Goal: Task Accomplishment & Management: Use online tool/utility

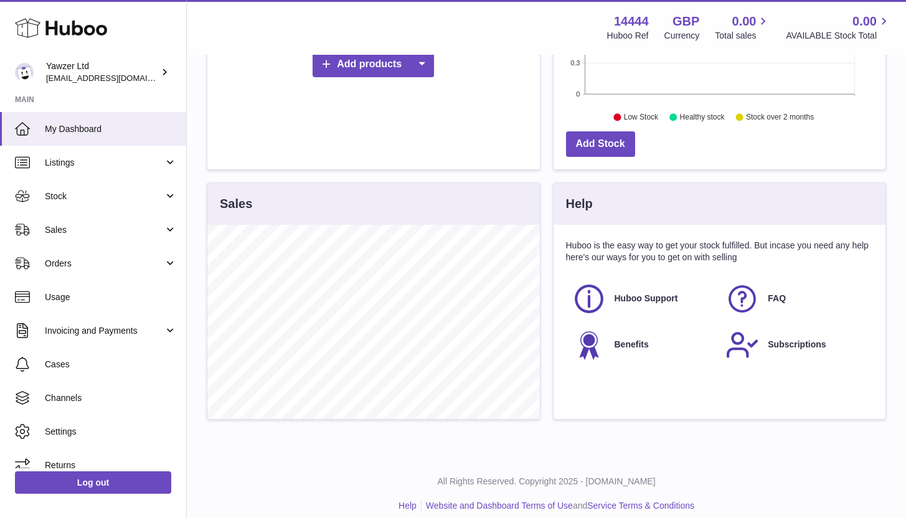
scroll to position [300, 0]
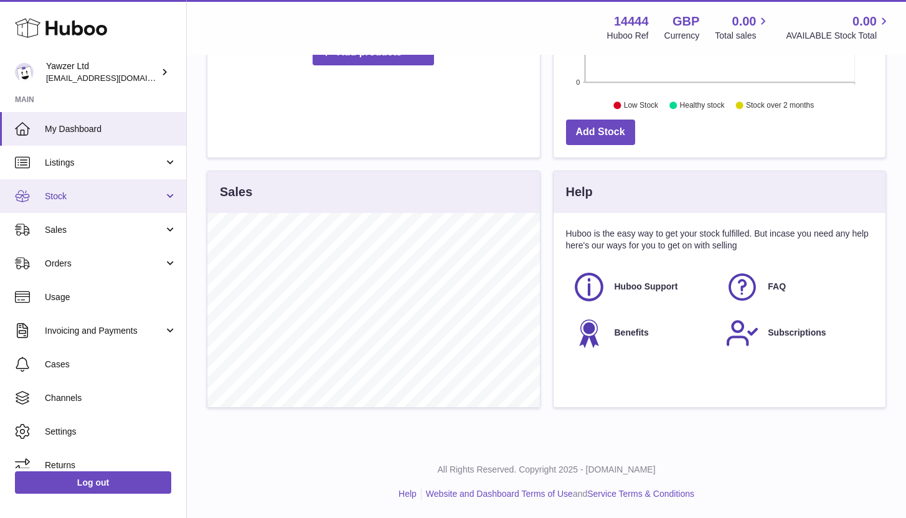
click at [156, 195] on span "Stock" at bounding box center [104, 197] width 119 height 12
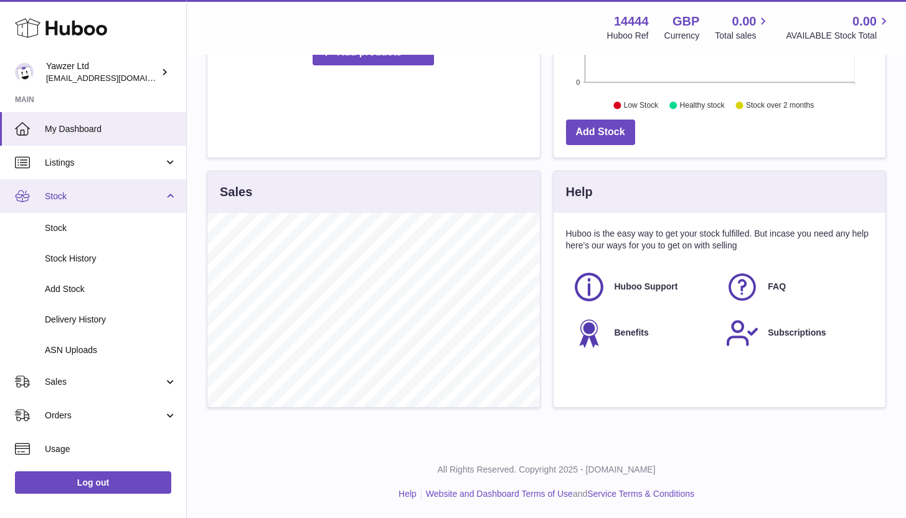
click at [156, 195] on span "Stock" at bounding box center [104, 197] width 119 height 12
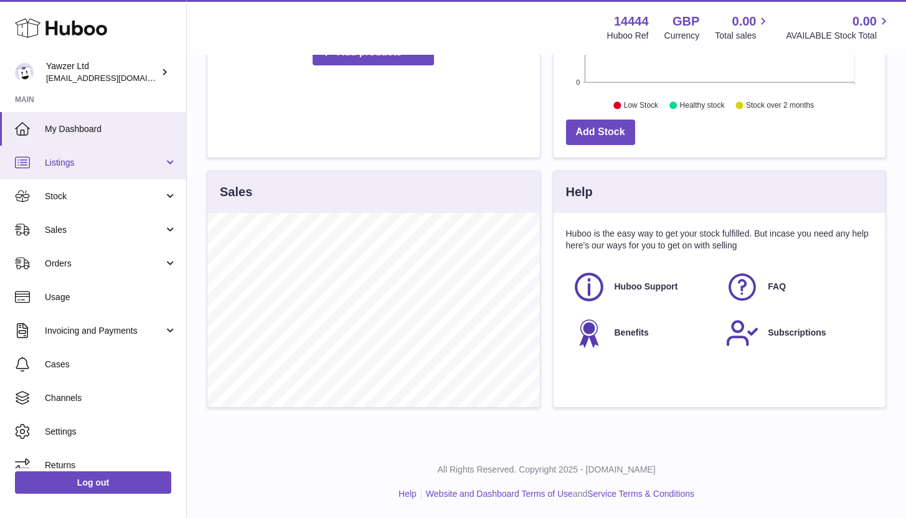
click at [163, 155] on link "Listings" at bounding box center [93, 163] width 186 height 34
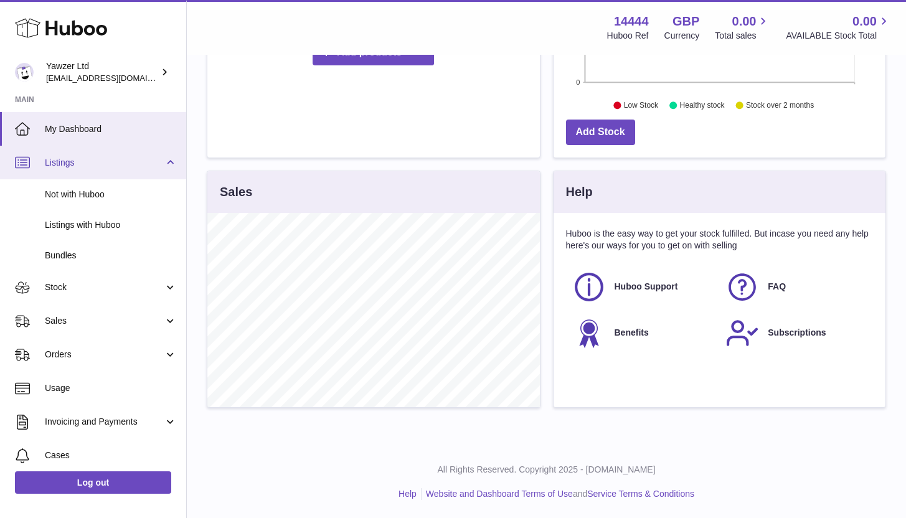
click at [163, 155] on link "Listings" at bounding box center [93, 163] width 186 height 34
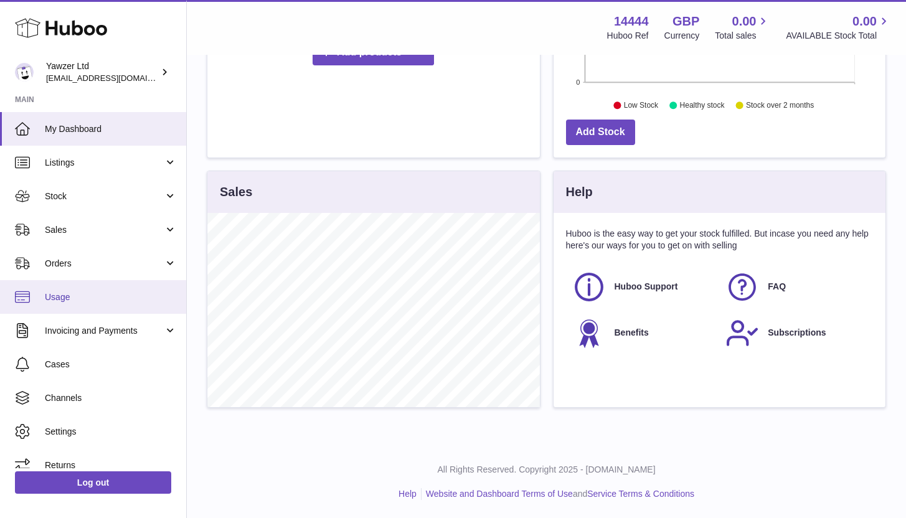
scroll to position [14, 0]
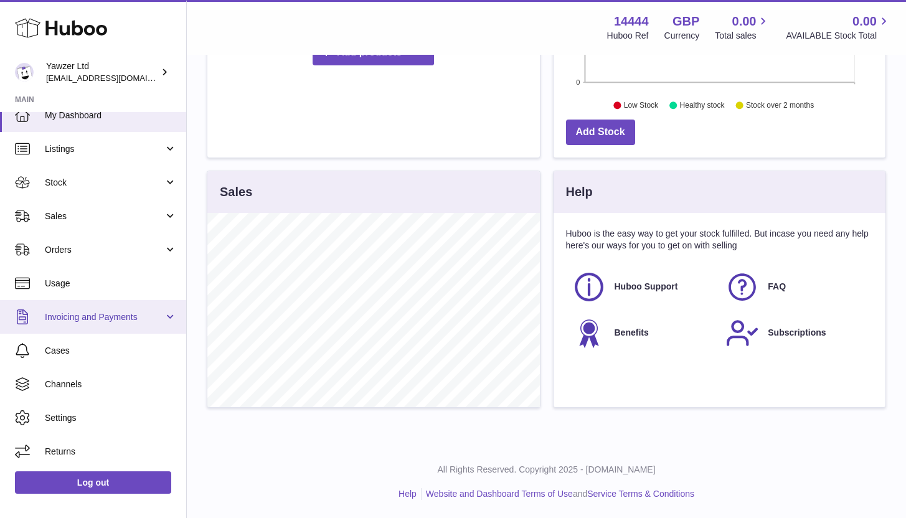
click at [153, 314] on span "Invoicing and Payments" at bounding box center [104, 317] width 119 height 12
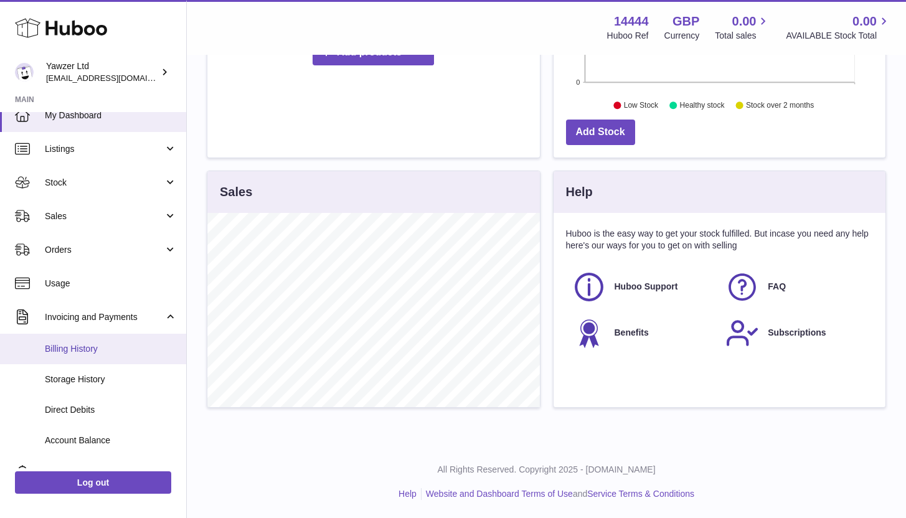
click at [144, 349] on span "Billing History" at bounding box center [111, 349] width 132 height 12
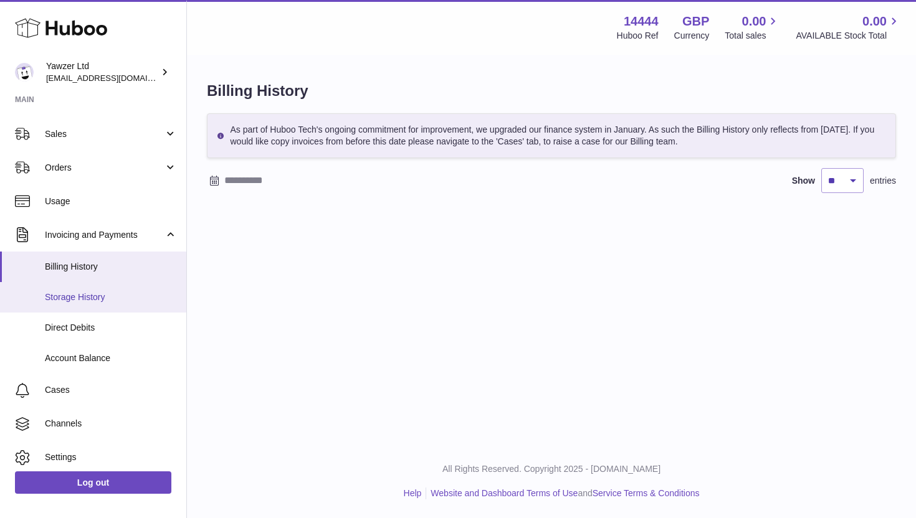
scroll to position [135, 0]
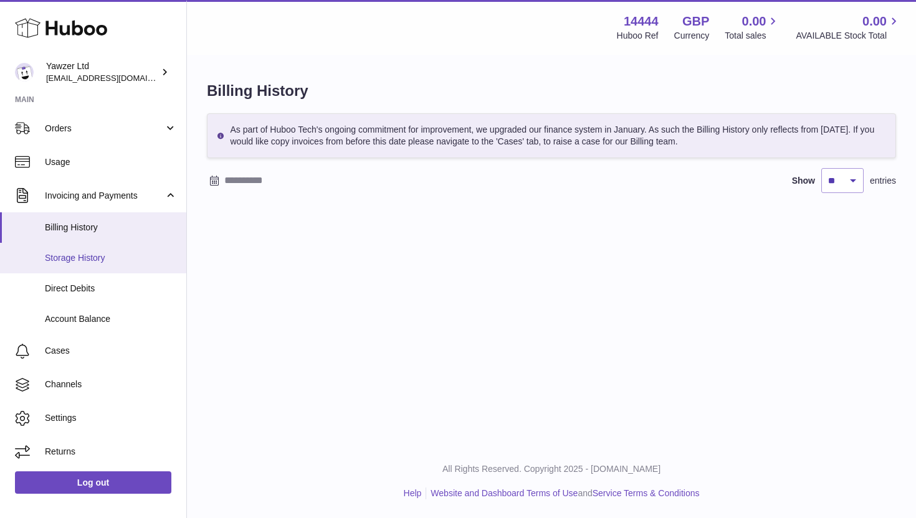
click at [152, 268] on link "Storage History" at bounding box center [93, 258] width 186 height 31
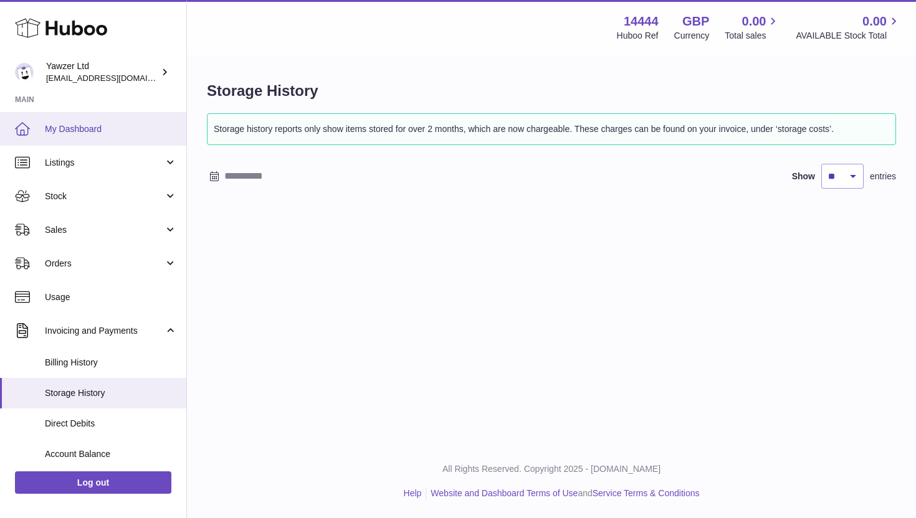
click at [151, 127] on span "My Dashboard" at bounding box center [111, 129] width 132 height 12
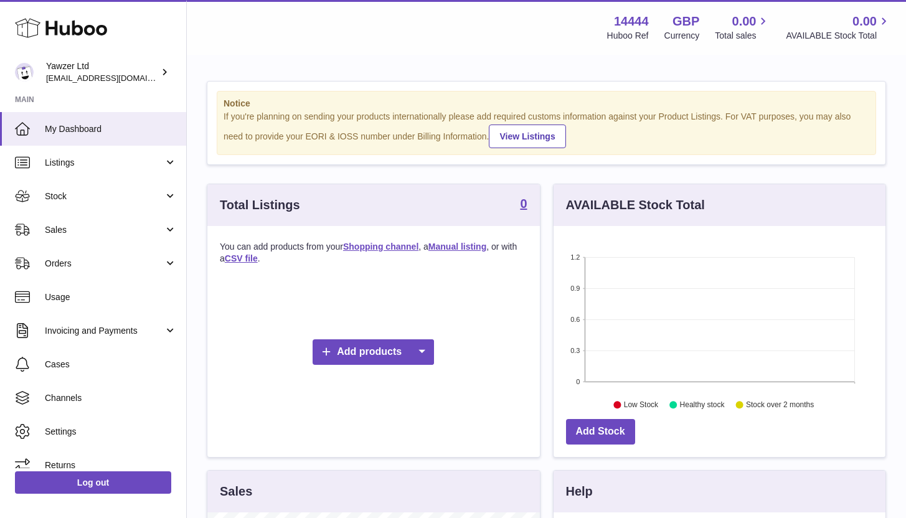
scroll to position [194, 332]
click at [393, 350] on link "Add products" at bounding box center [373, 353] width 121 height 26
click at [392, 382] on link "Shopping channel" at bounding box center [373, 382] width 94 height 27
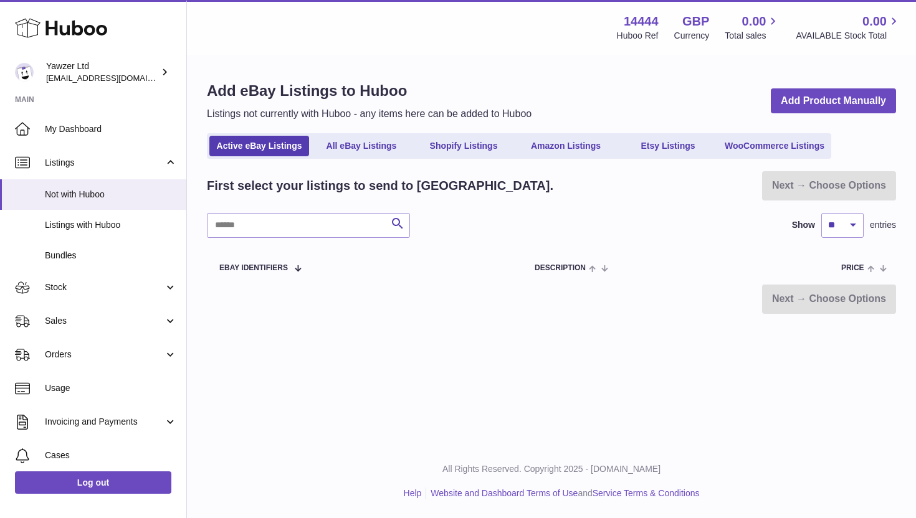
click at [453, 159] on div "Add eBay Listings to Huboo Listings not currently with Huboo - any items here c…" at bounding box center [551, 197] width 729 height 283
click at [458, 151] on link "Shopify Listings" at bounding box center [464, 146] width 100 height 21
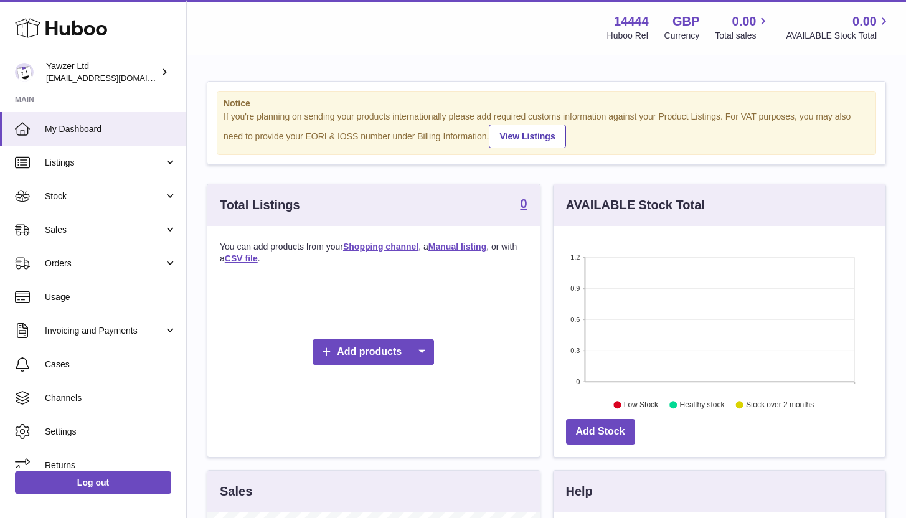
scroll to position [194, 332]
click at [156, 168] on span "Listings" at bounding box center [104, 163] width 119 height 12
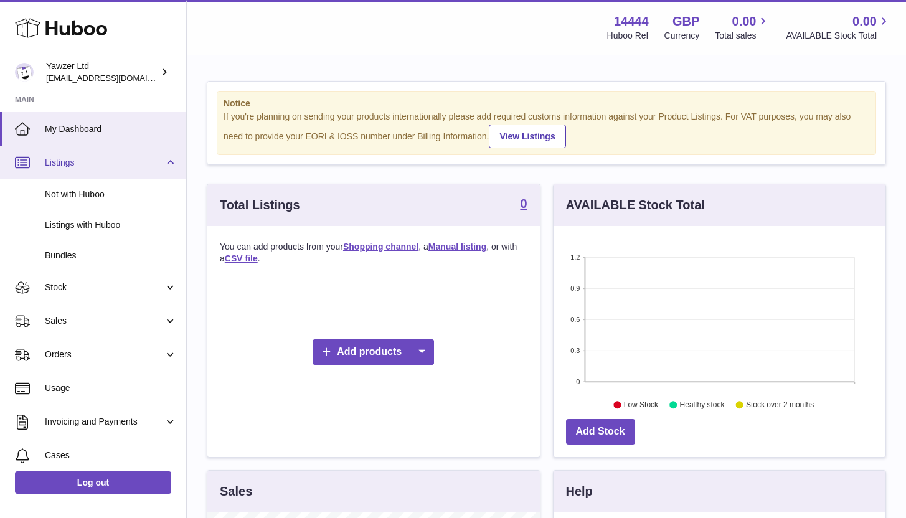
click at [156, 168] on span "Listings" at bounding box center [104, 163] width 119 height 12
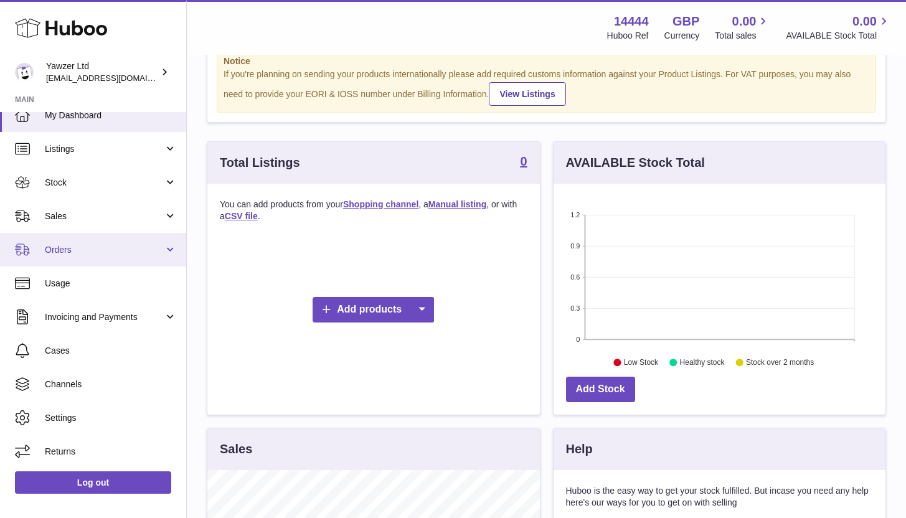
scroll to position [77, 0]
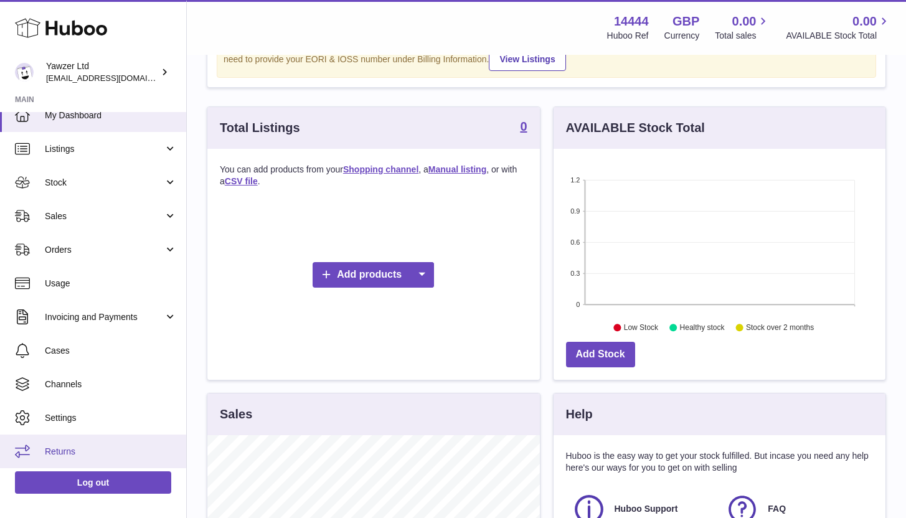
click at [129, 452] on span "Returns" at bounding box center [111, 452] width 132 height 12
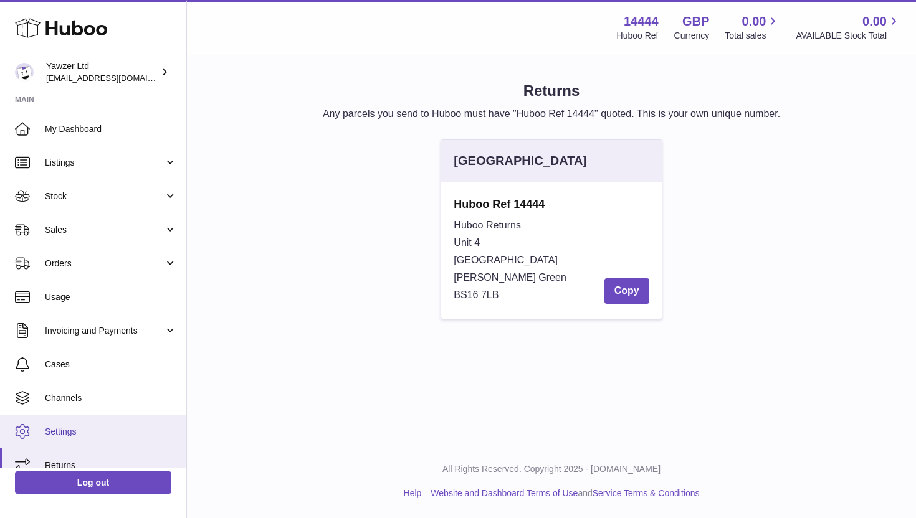
click at [133, 430] on span "Settings" at bounding box center [111, 432] width 132 height 12
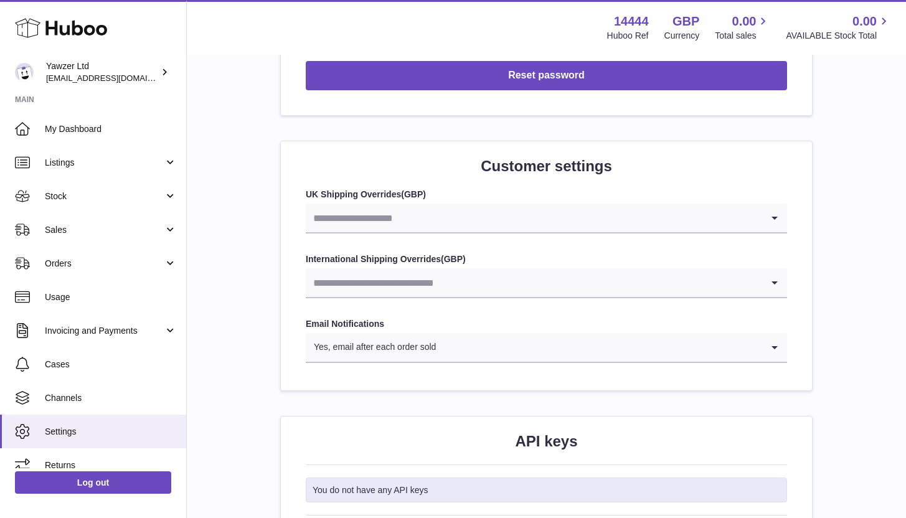
scroll to position [1229, 0]
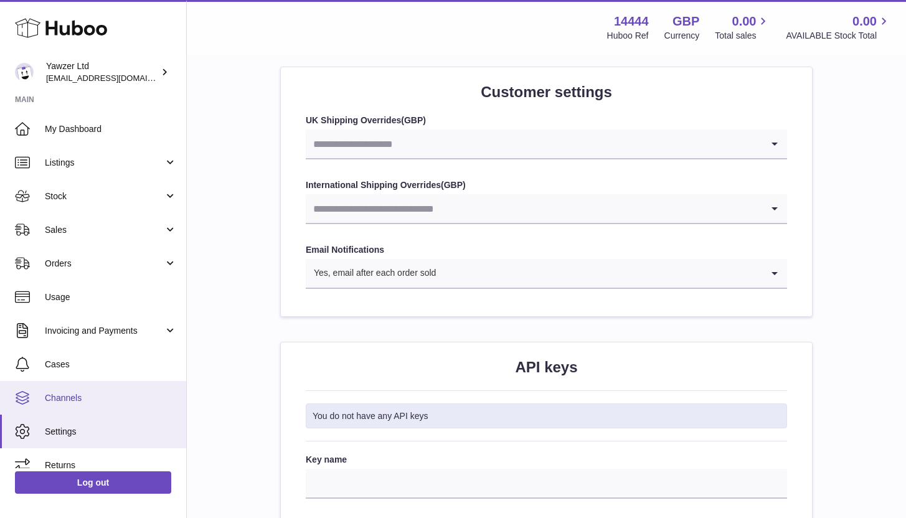
click at [146, 389] on link "Channels" at bounding box center [93, 398] width 186 height 34
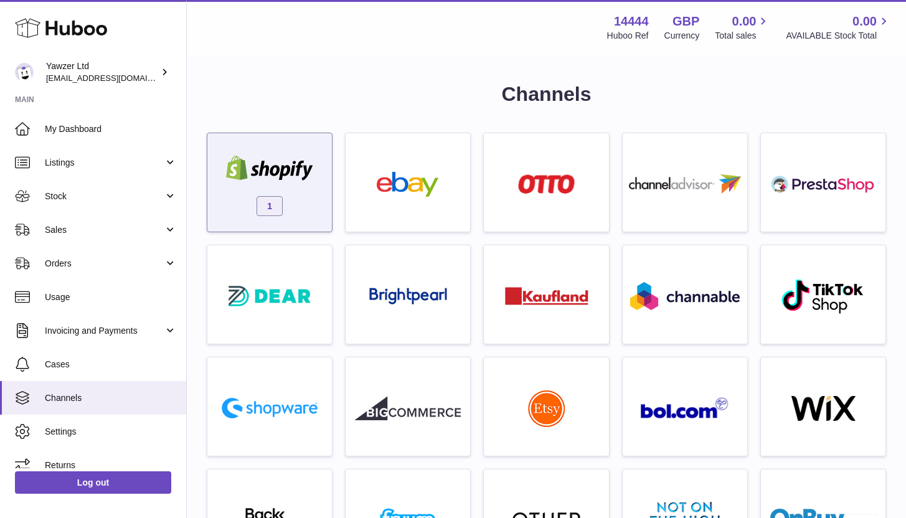
click at [306, 206] on div "1" at bounding box center [270, 186] width 112 height 80
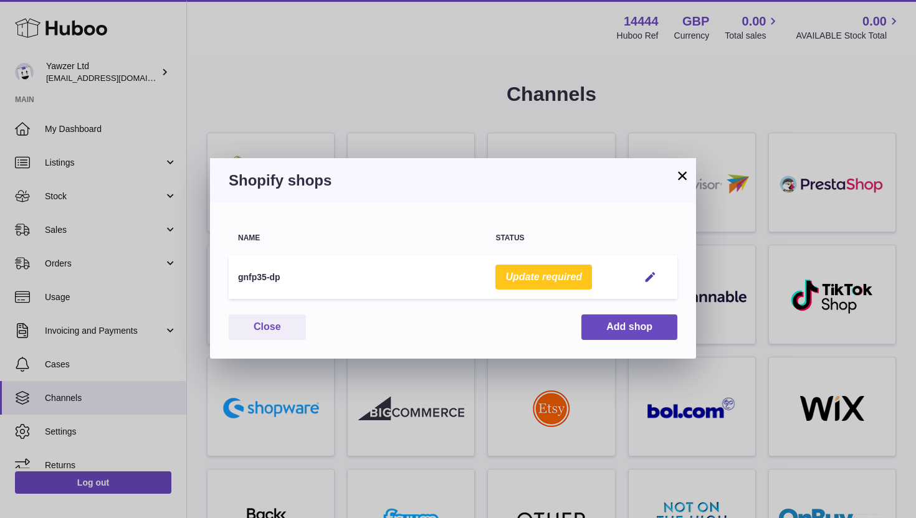
click at [519, 282] on button "Update required" at bounding box center [543, 278] width 97 height 26
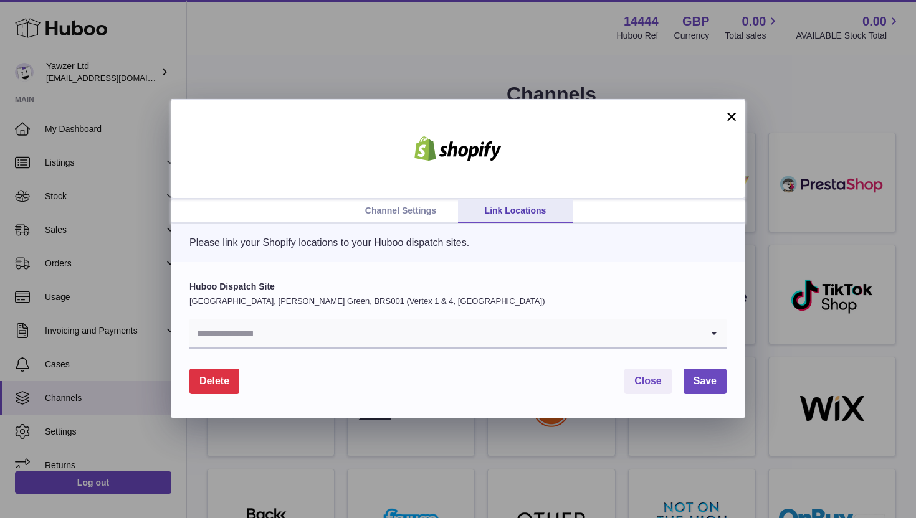
click at [452, 319] on input "Search for option" at bounding box center [445, 333] width 512 height 29
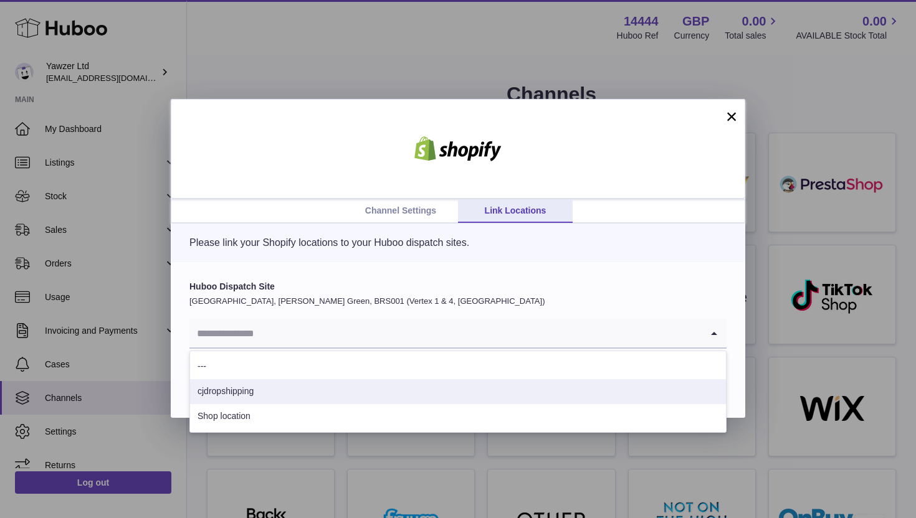
click at [419, 401] on li "cjdropshipping" at bounding box center [458, 391] width 536 height 25
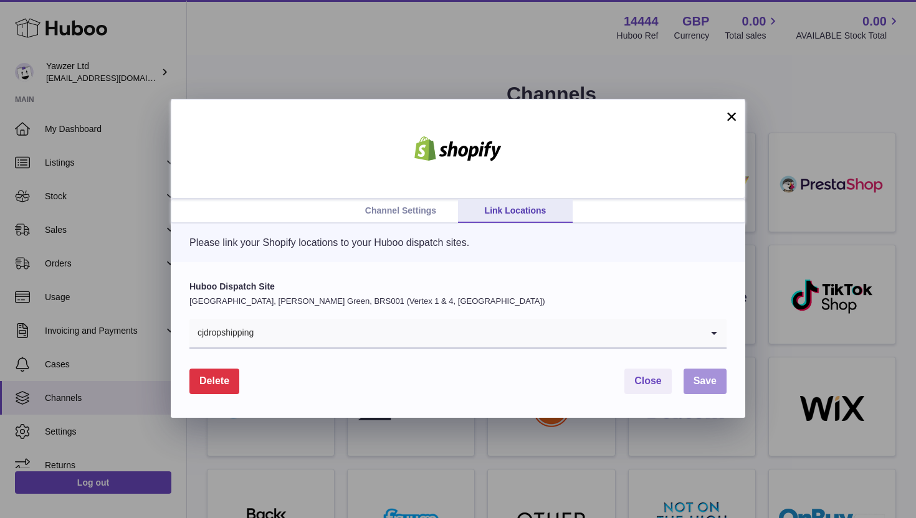
click at [699, 382] on span "Save" at bounding box center [704, 381] width 23 height 11
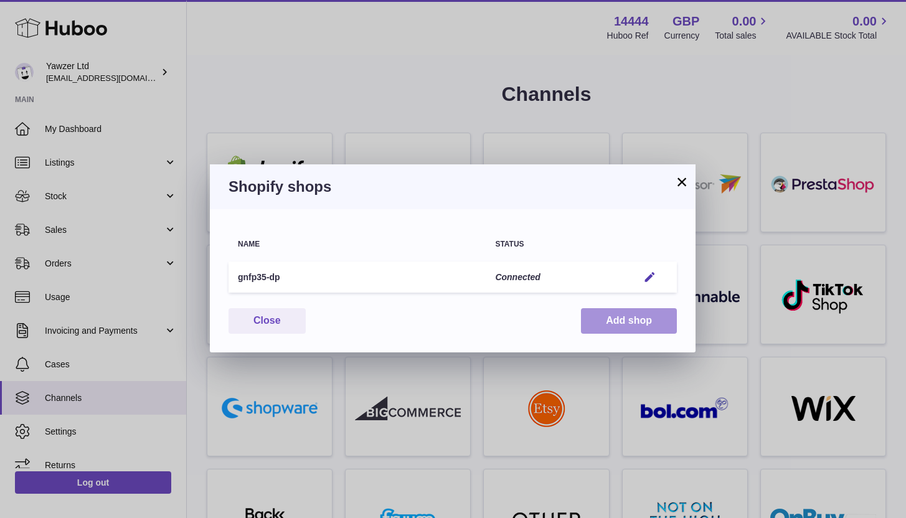
click at [624, 324] on button "Add shop" at bounding box center [629, 321] width 96 height 26
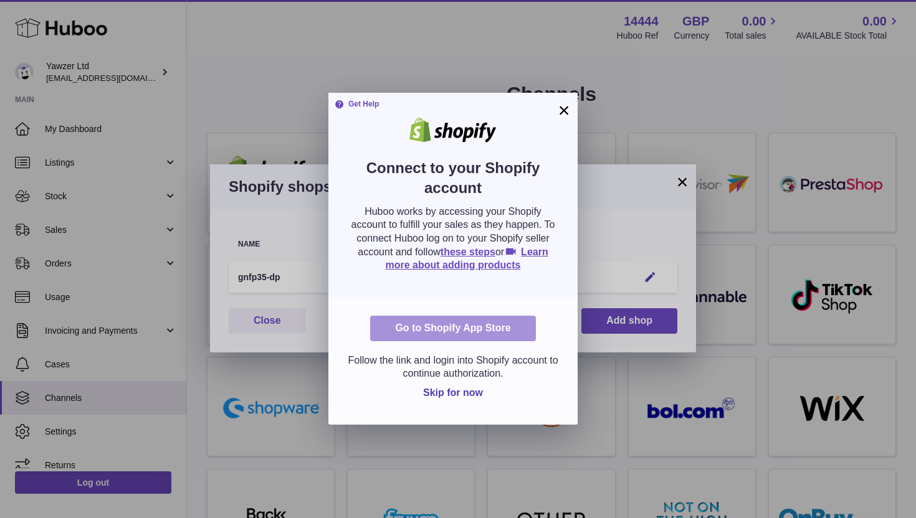
click at [515, 329] on link "Go to Shopify App Store" at bounding box center [452, 329] width 165 height 26
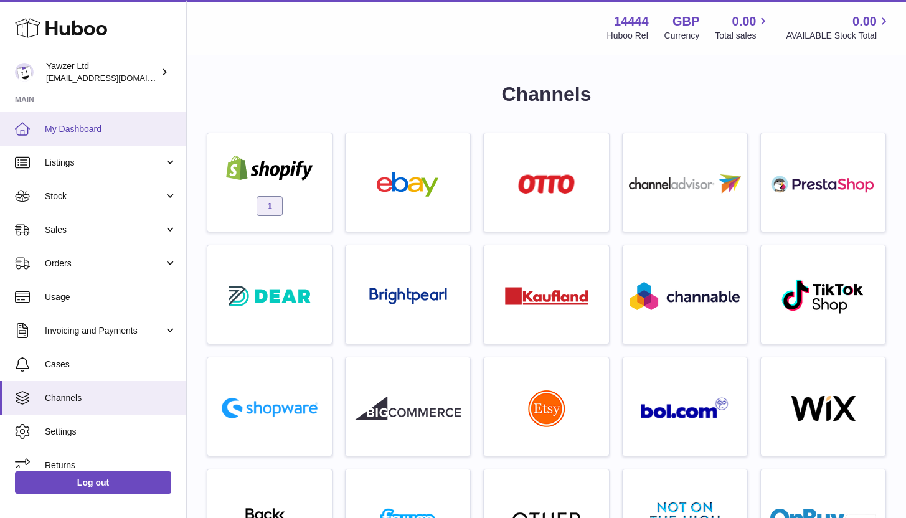
click at [96, 133] on span "My Dashboard" at bounding box center [111, 129] width 132 height 12
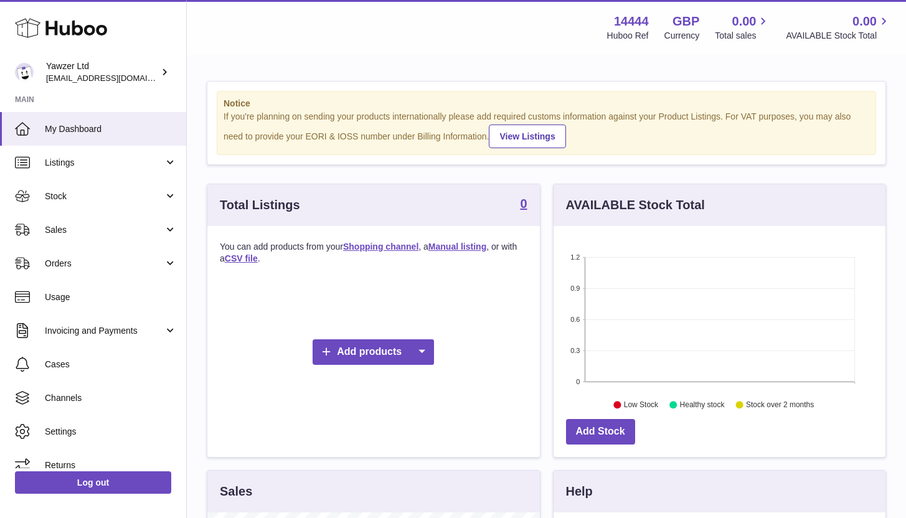
scroll to position [194, 332]
click at [98, 166] on span "Listings" at bounding box center [104, 163] width 119 height 12
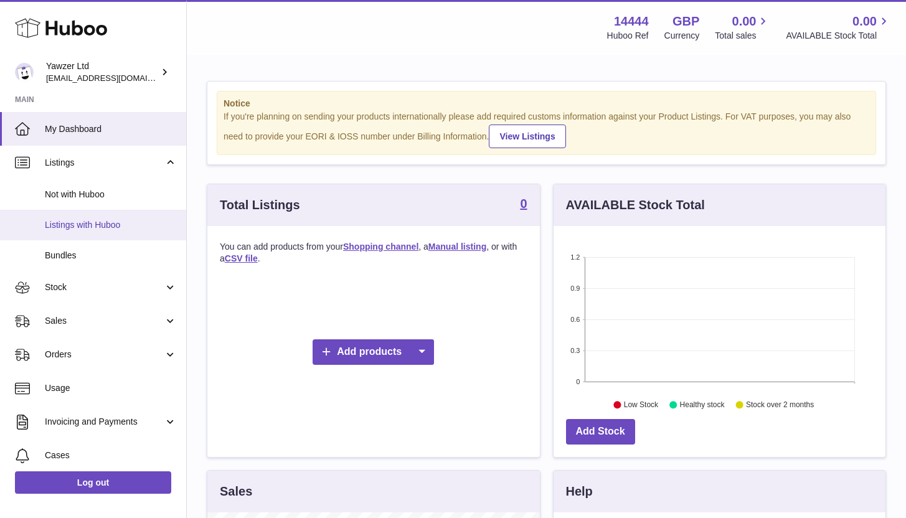
click at [105, 235] on link "Listings with Huboo" at bounding box center [93, 225] width 186 height 31
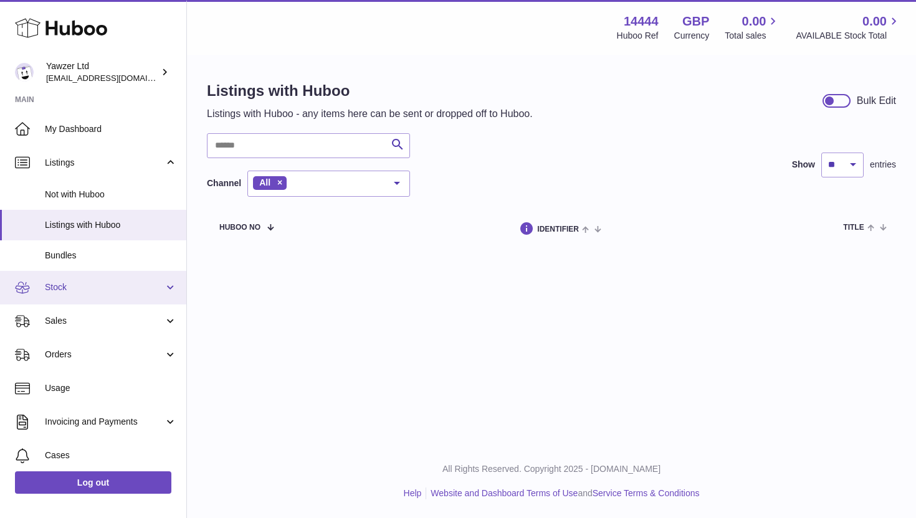
click at [98, 294] on link "Stock" at bounding box center [93, 288] width 186 height 34
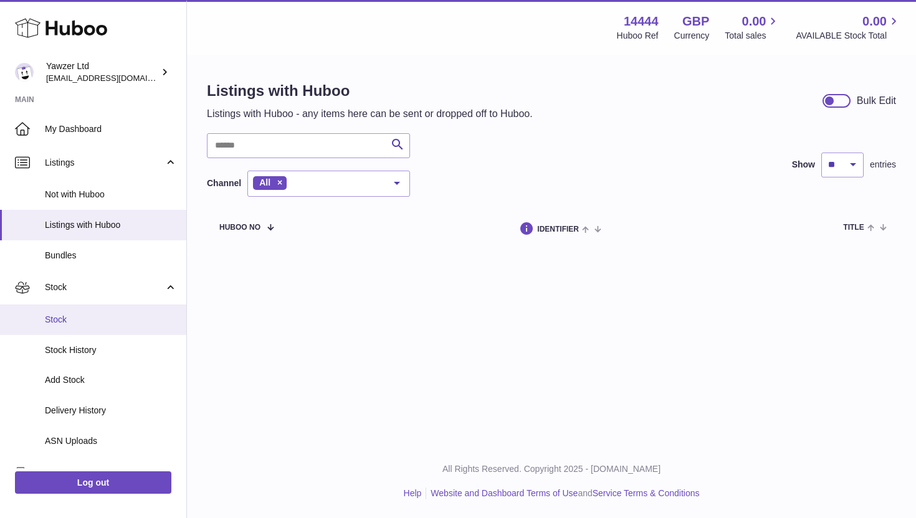
click at [95, 329] on link "Stock" at bounding box center [93, 320] width 186 height 31
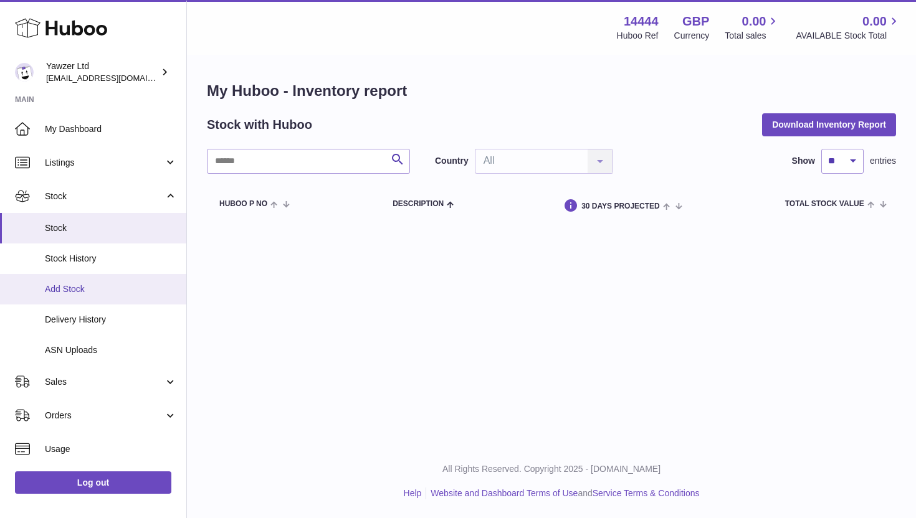
click at [130, 292] on span "Add Stock" at bounding box center [111, 289] width 132 height 12
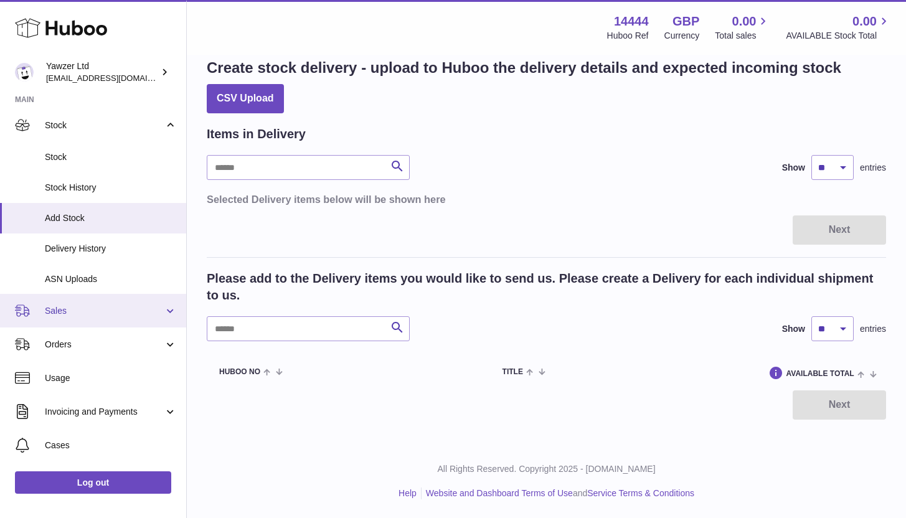
scroll to position [72, 0]
click at [176, 374] on link "Usage" at bounding box center [93, 377] width 186 height 34
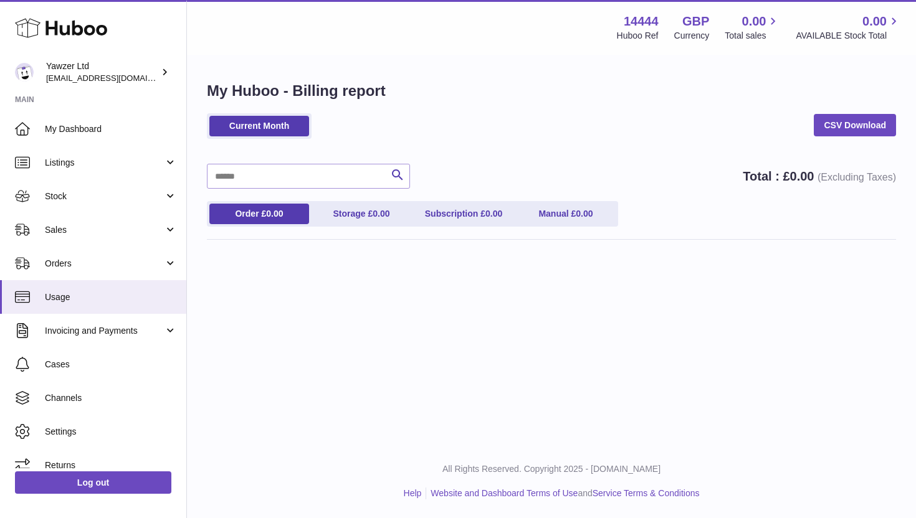
scroll to position [14, 0]
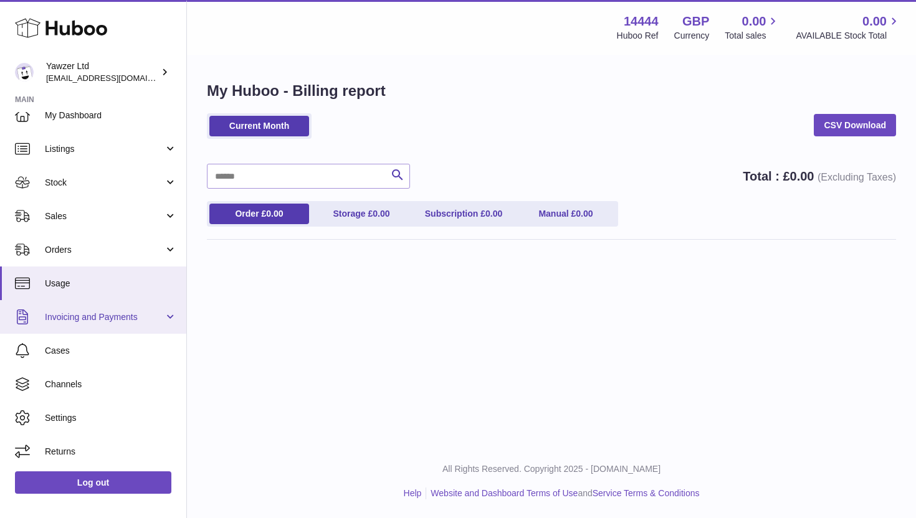
click at [171, 326] on link "Invoicing and Payments" at bounding box center [93, 317] width 186 height 34
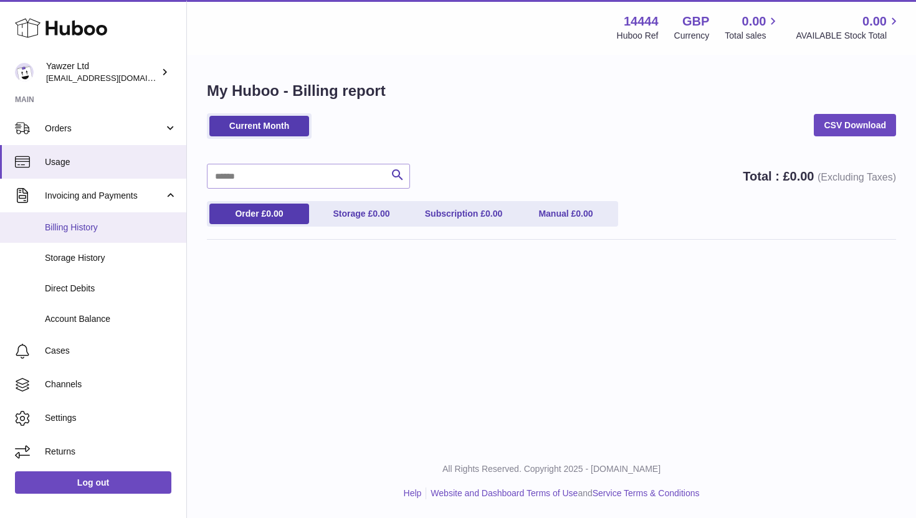
scroll to position [0, 0]
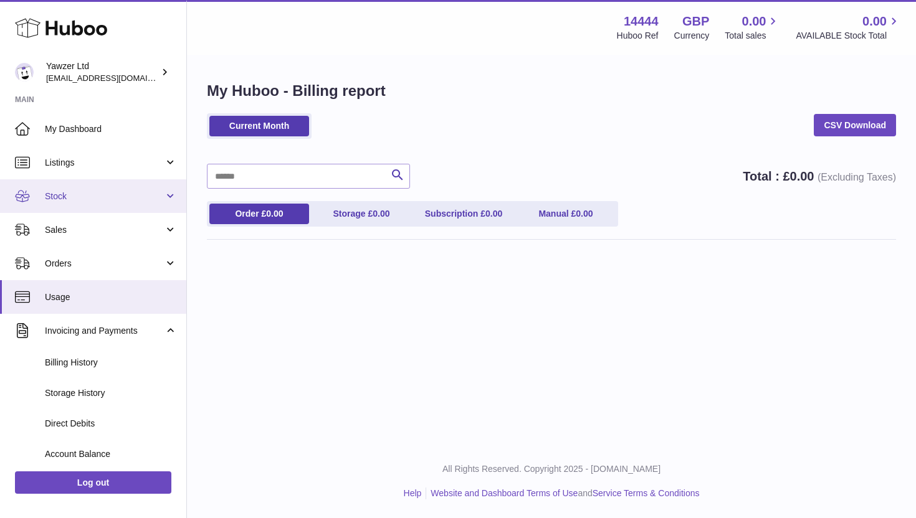
click at [136, 197] on span "Stock" at bounding box center [104, 197] width 119 height 12
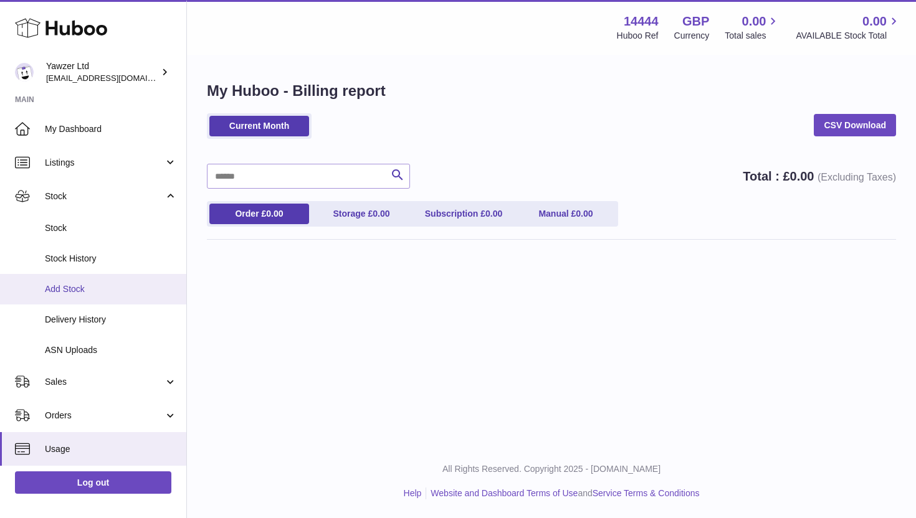
click at [114, 288] on span "Add Stock" at bounding box center [111, 289] width 132 height 12
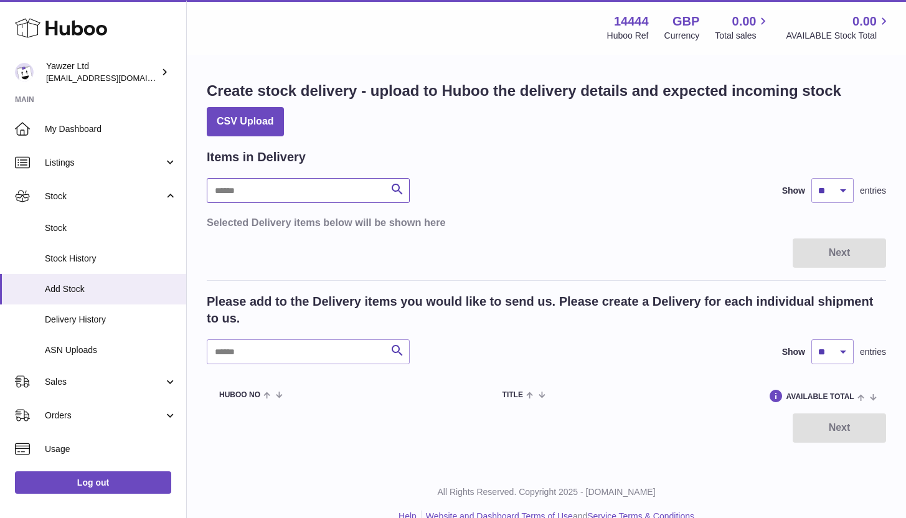
click at [245, 193] on input "text" at bounding box center [308, 190] width 203 height 25
click at [272, 119] on button "CSV Upload" at bounding box center [245, 121] width 77 height 29
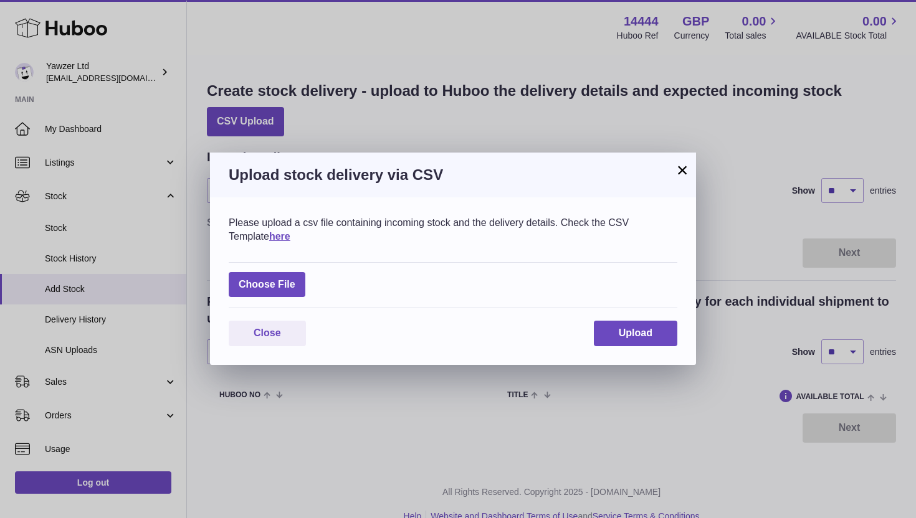
click at [678, 167] on button "×" at bounding box center [682, 170] width 15 height 15
